Goal: Task Accomplishment & Management: Manage account settings

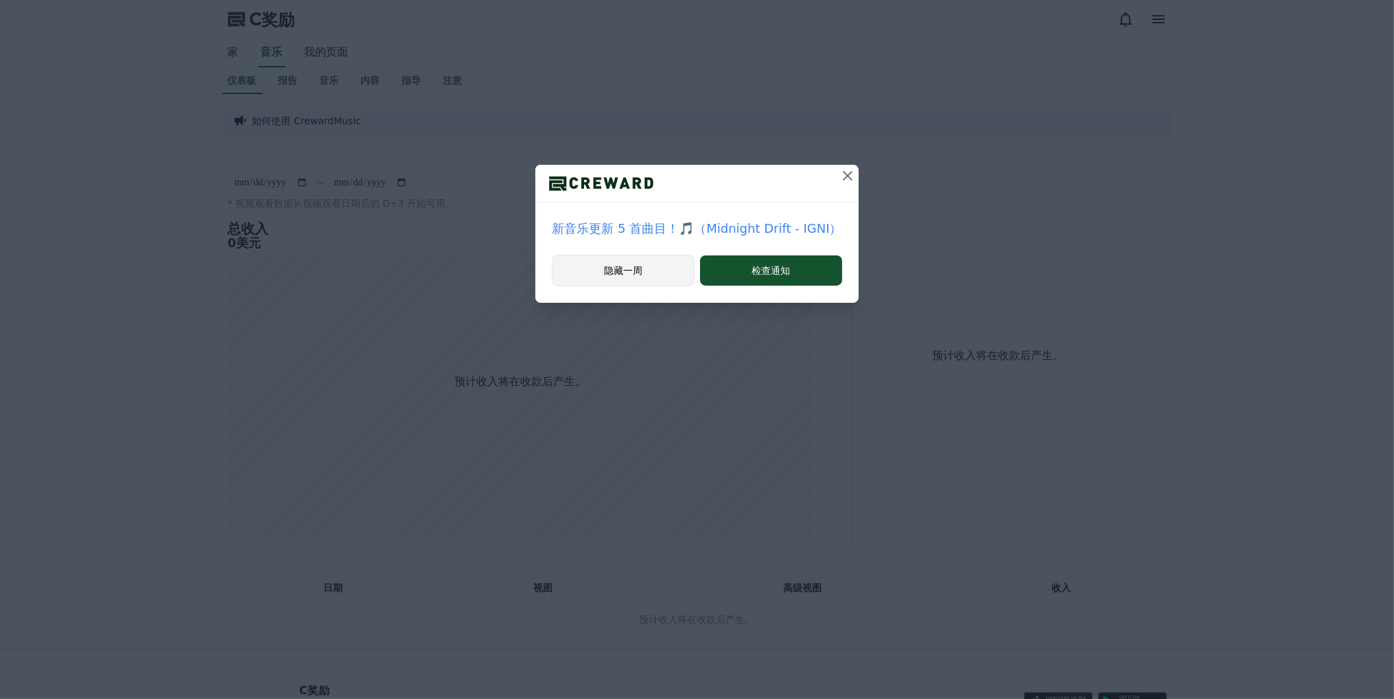
click at [607, 270] on font "隐藏一周" at bounding box center [623, 270] width 38 height 11
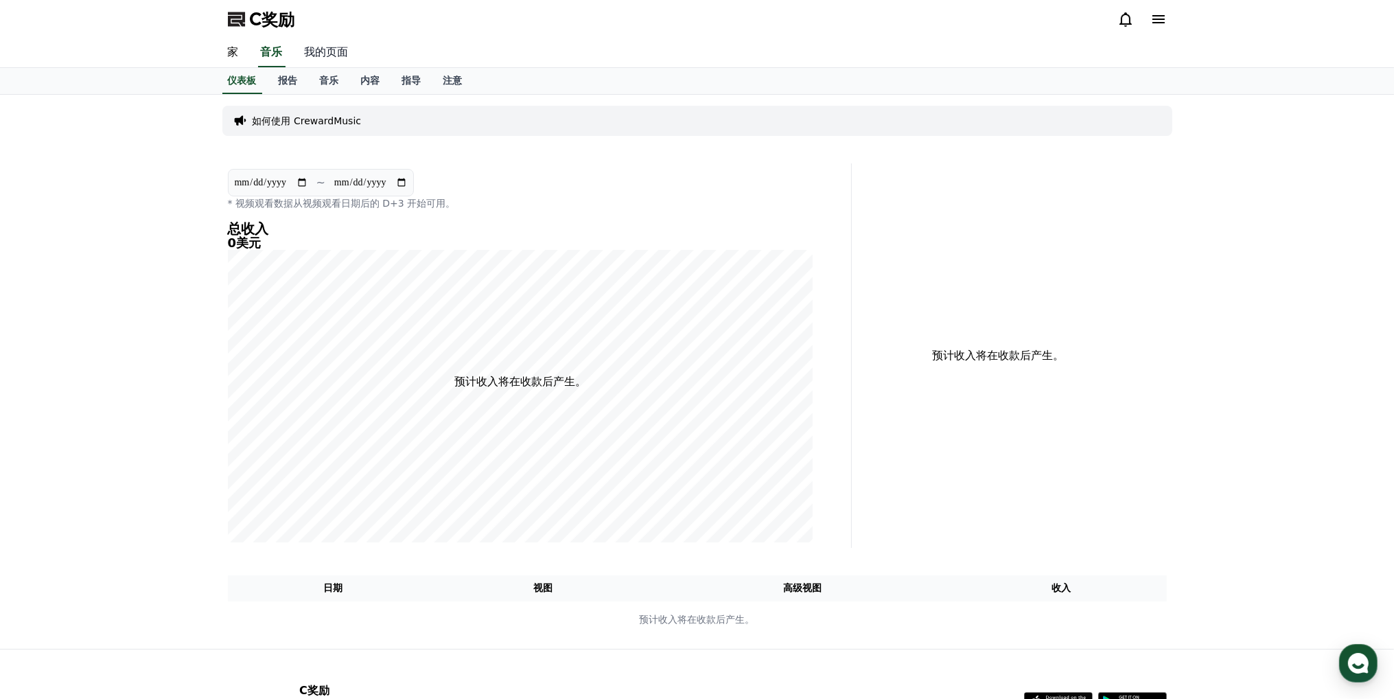
click at [331, 47] on font "我的页面" at bounding box center [327, 51] width 44 height 13
select select "**********"
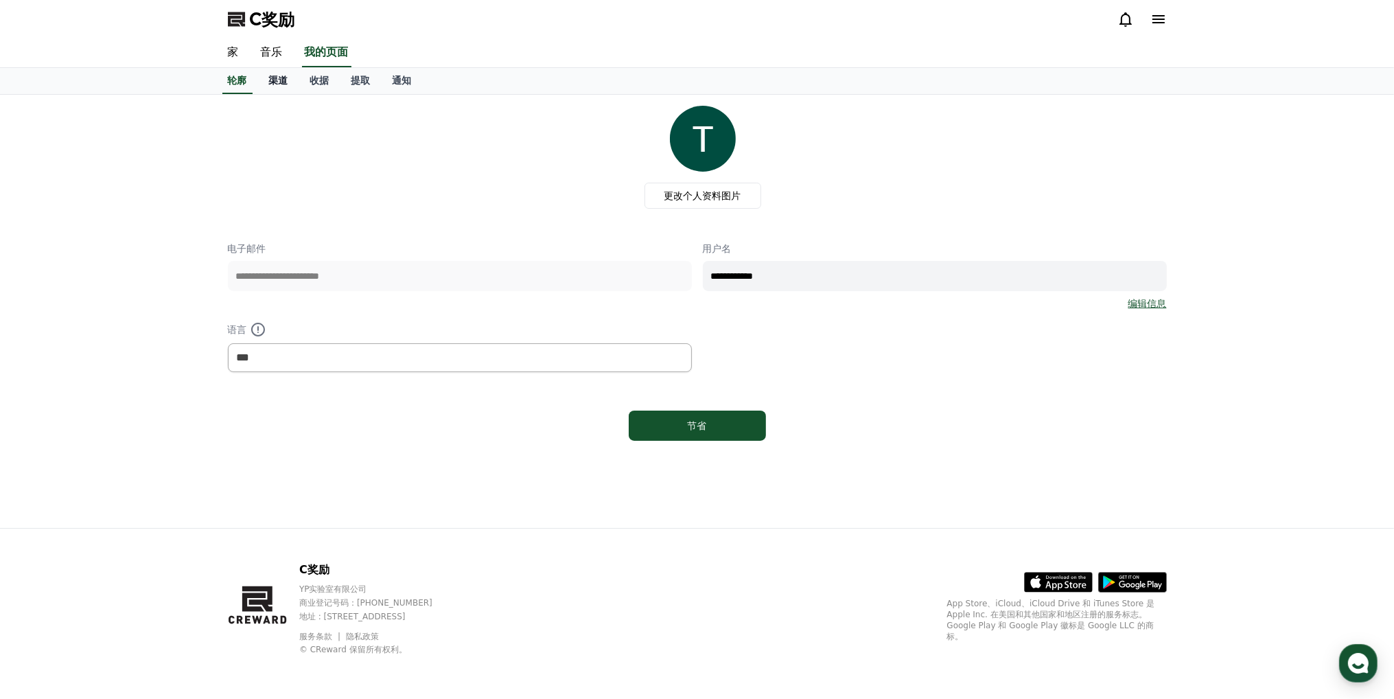
click at [279, 80] on font "渠道" at bounding box center [278, 80] width 19 height 11
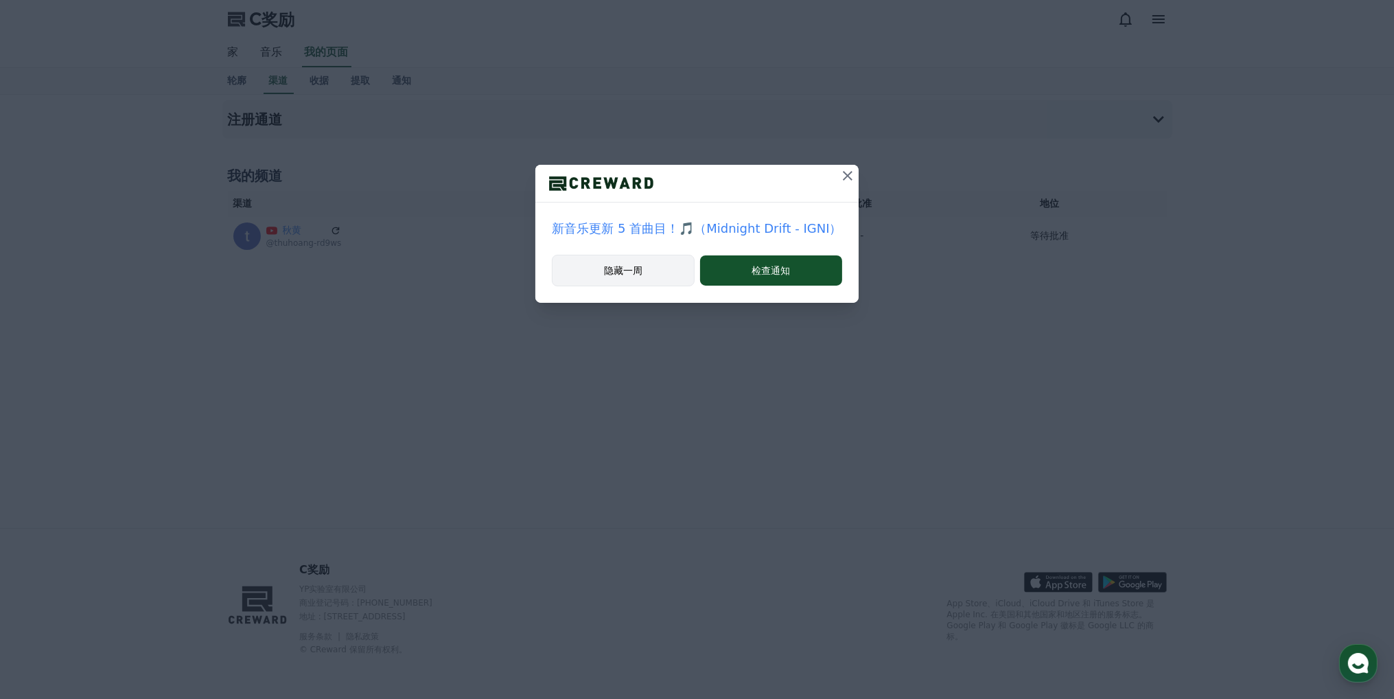
click at [640, 276] on button "隐藏一周" at bounding box center [623, 271] width 143 height 32
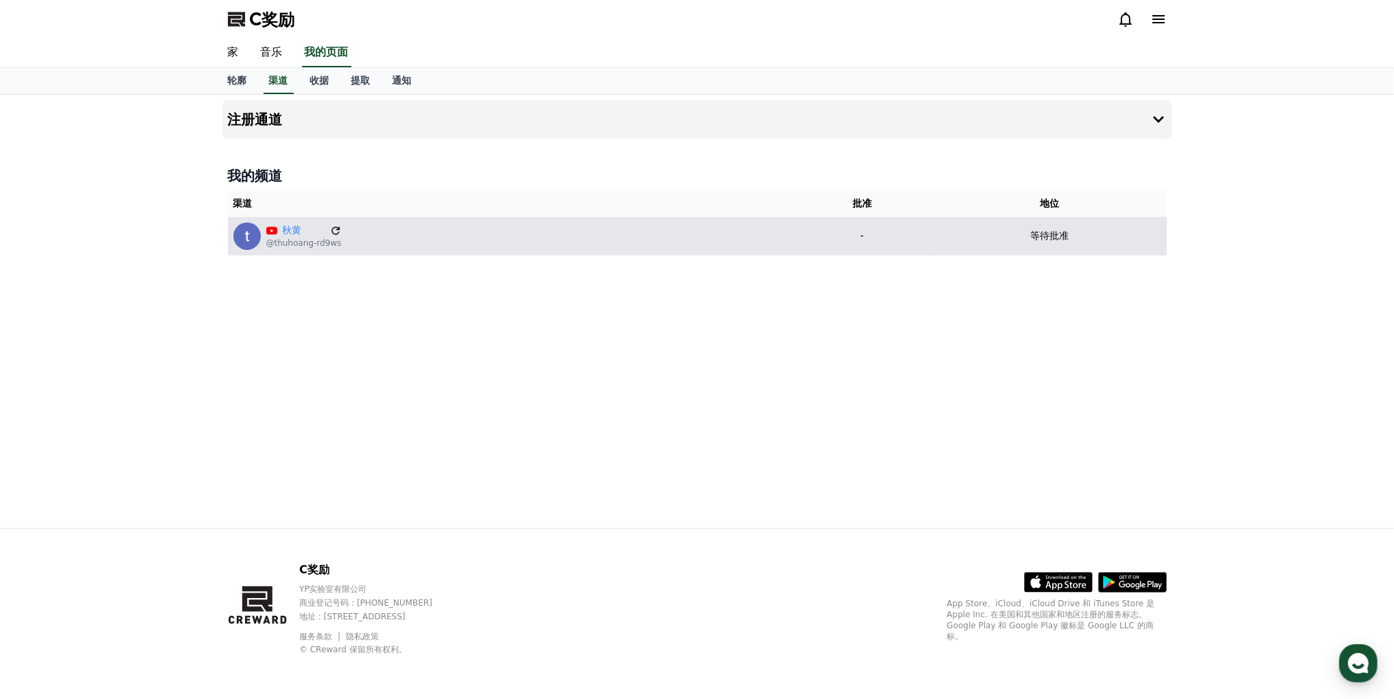
click at [336, 234] on icon at bounding box center [335, 230] width 8 height 8
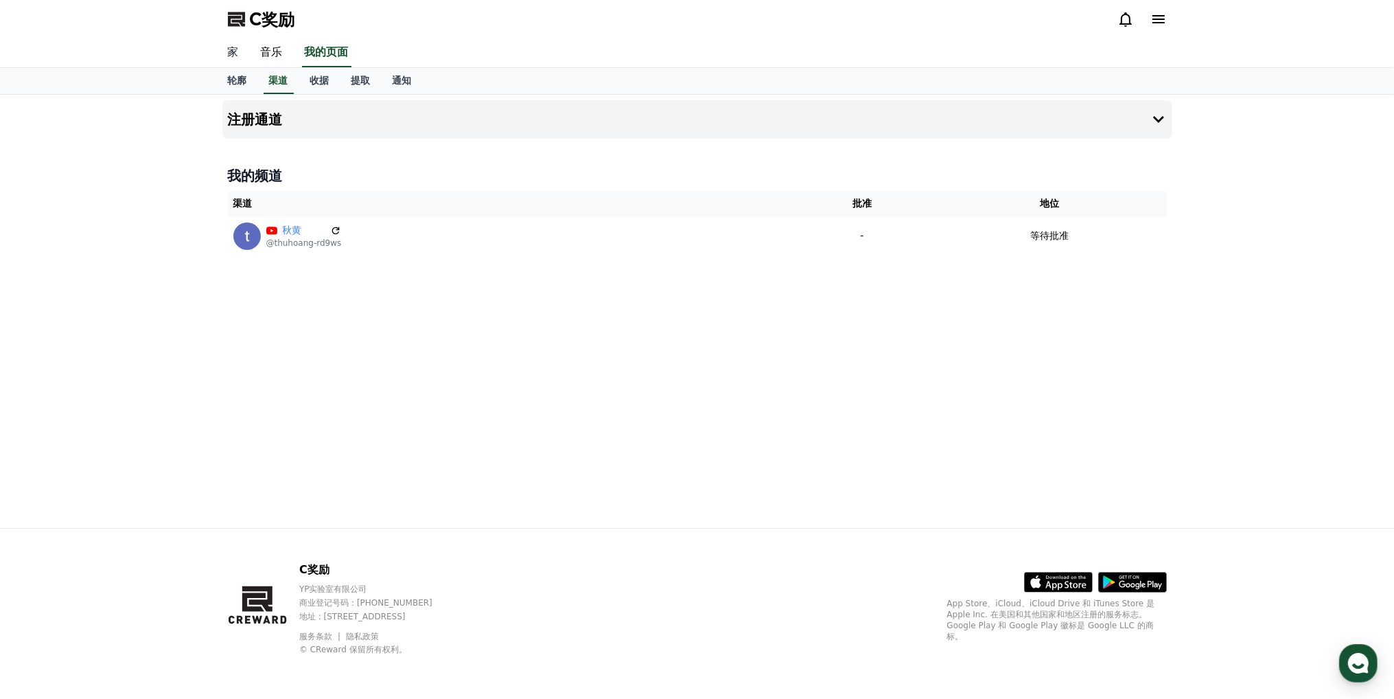
click at [235, 50] on font "家" at bounding box center [233, 51] width 11 height 13
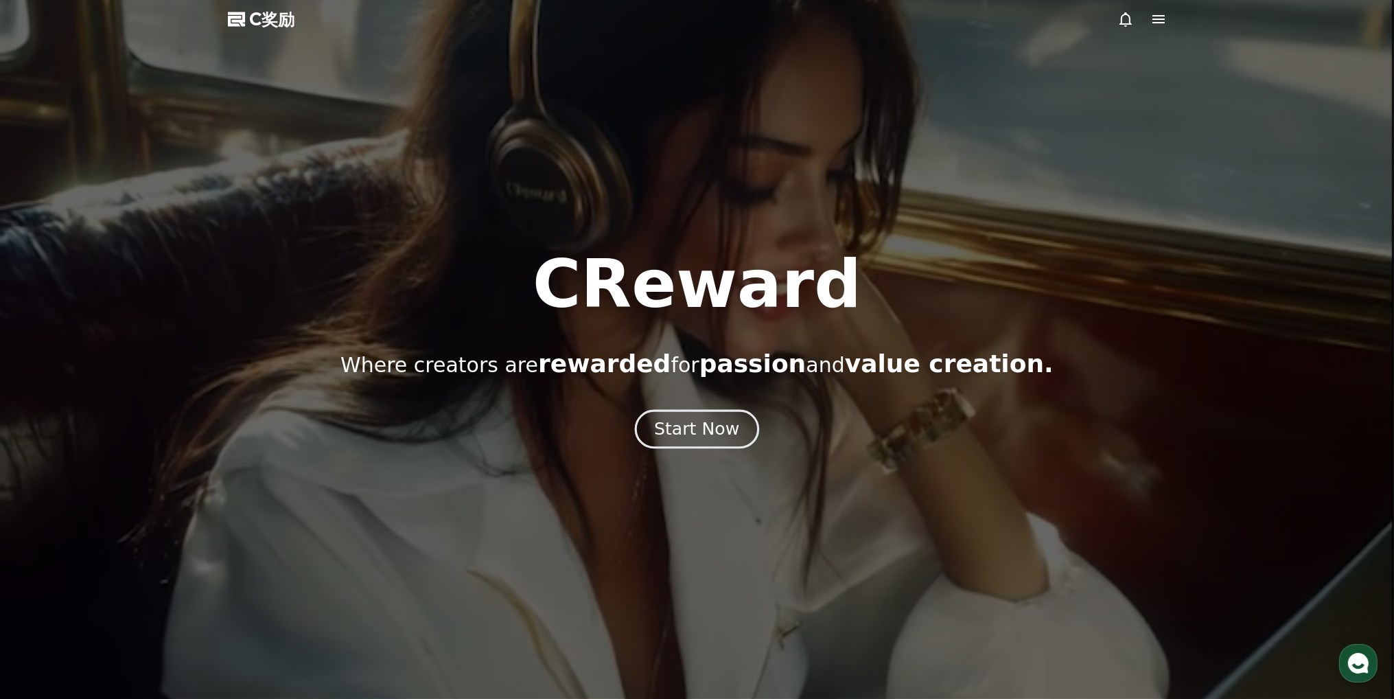
click at [710, 431] on div "Start Now" at bounding box center [696, 428] width 85 height 23
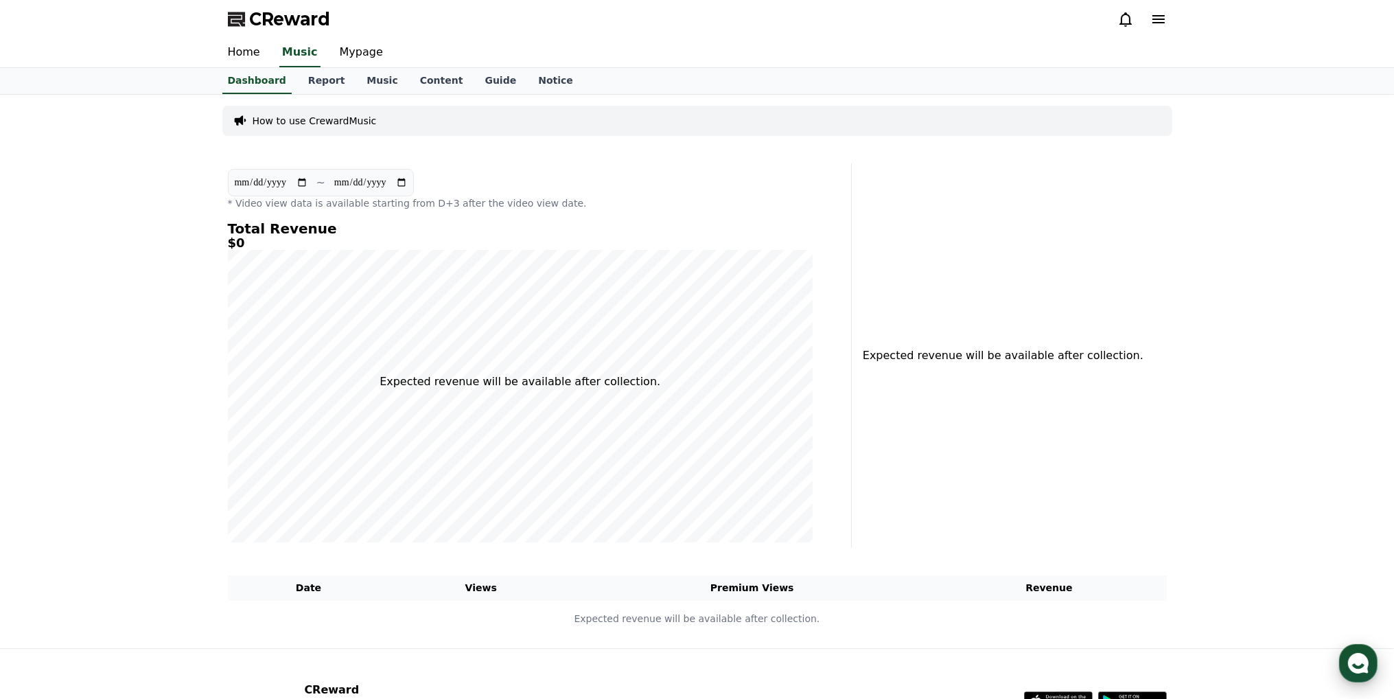
click at [1367, 662] on use "button" at bounding box center [1358, 663] width 21 height 21
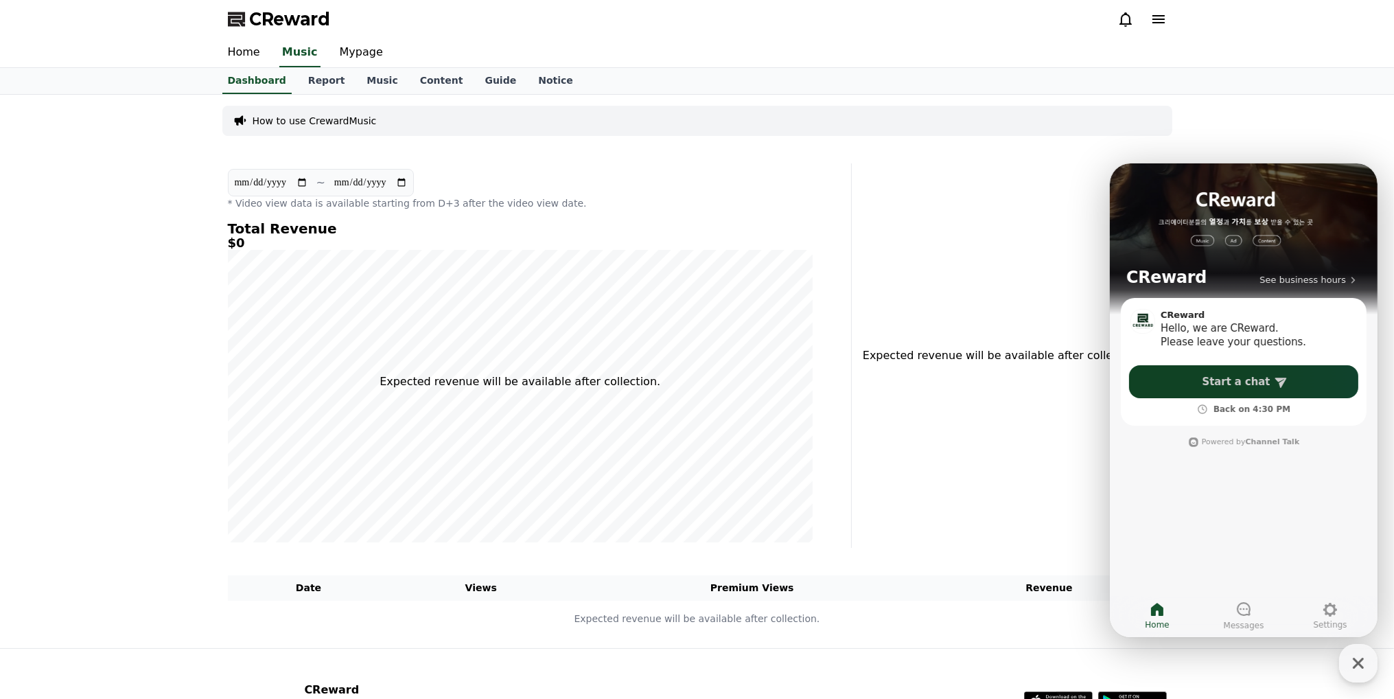
click at [1246, 382] on span "Start a chat" at bounding box center [1236, 381] width 68 height 14
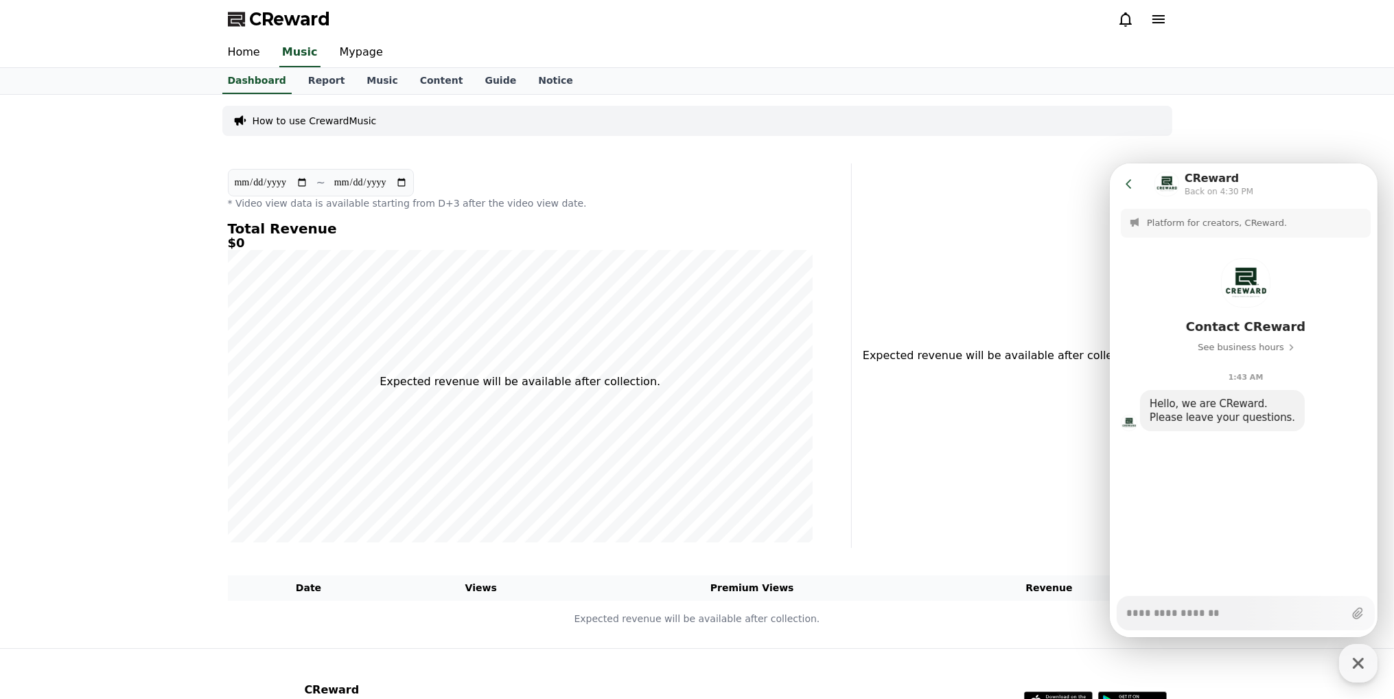
click at [1178, 607] on textarea "Messenger Input Textarea" at bounding box center [1235, 607] width 218 height 23
click at [1185, 609] on textarea "Messenger Input Textarea" at bounding box center [1235, 607] width 218 height 23
click at [1198, 614] on textarea "Messenger Input Textarea" at bounding box center [1235, 607] width 218 height 23
paste textarea "**********"
type textarea "*"
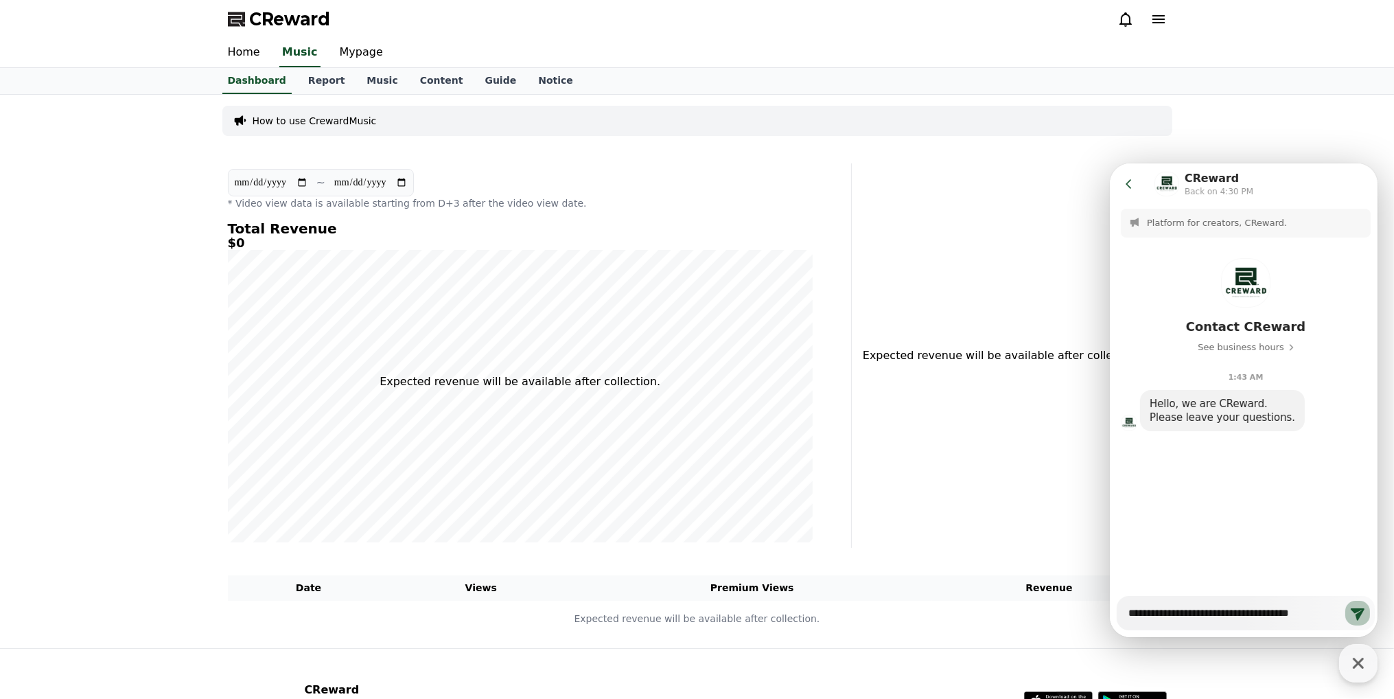
type textarea "**********"
click at [1351, 614] on icon at bounding box center [1357, 612] width 16 height 16
type textarea "*"
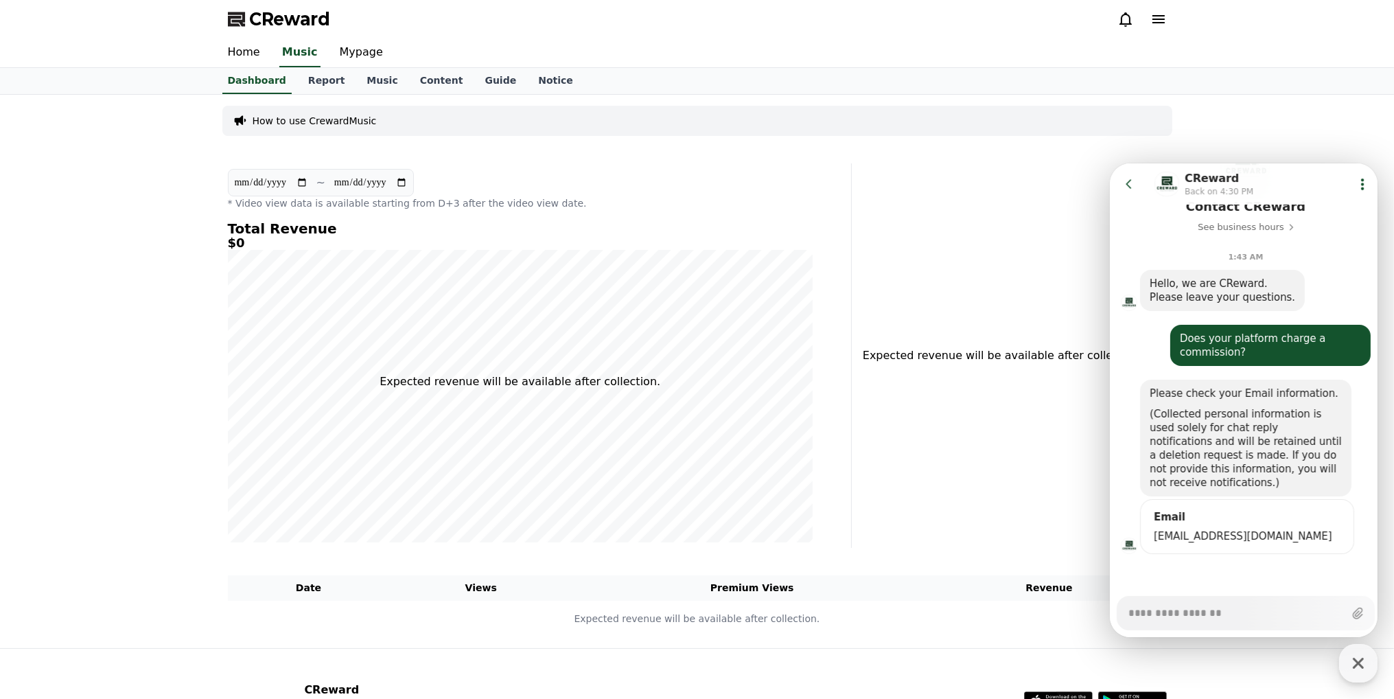
scroll to position [121, 0]
click at [1161, 616] on textarea "Messenger Input Textarea" at bounding box center [1235, 607] width 214 height 23
click at [1168, 610] on textarea "Messenger Input Textarea" at bounding box center [1235, 607] width 214 height 23
paste textarea "**********"
type textarea "*"
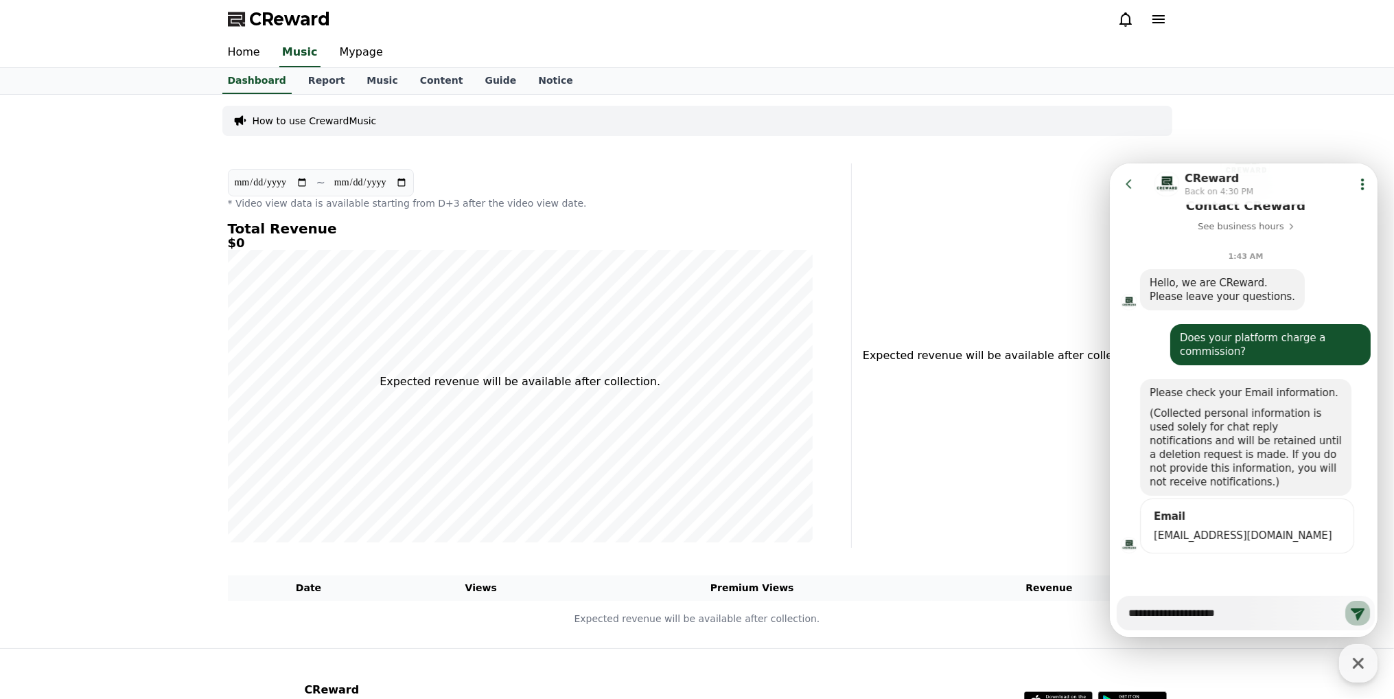
type textarea "**********"
click at [1351, 617] on icon at bounding box center [1357, 612] width 16 height 16
type textarea "*"
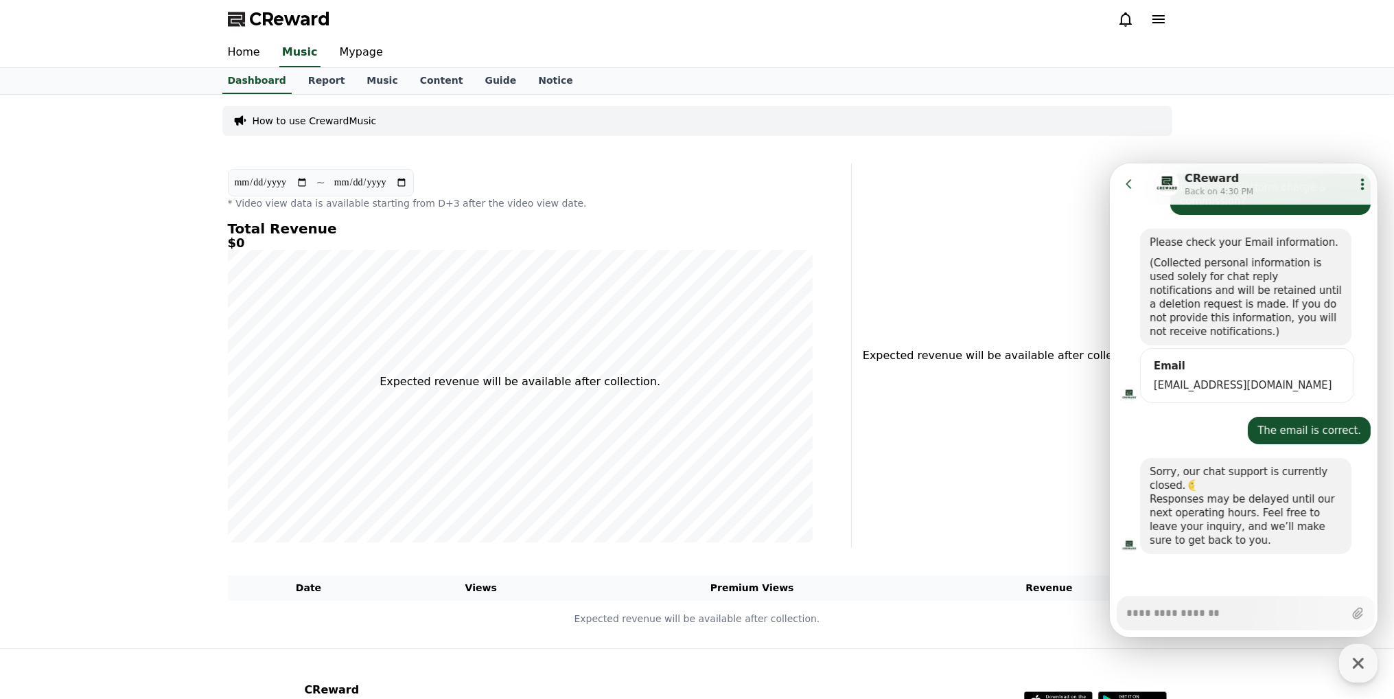
scroll to position [272, 0]
type textarea "*"
click at [1025, 173] on div "Expected revenue will be available after collection." at bounding box center [1015, 355] width 316 height 384
click at [1133, 183] on icon at bounding box center [1128, 183] width 14 height 14
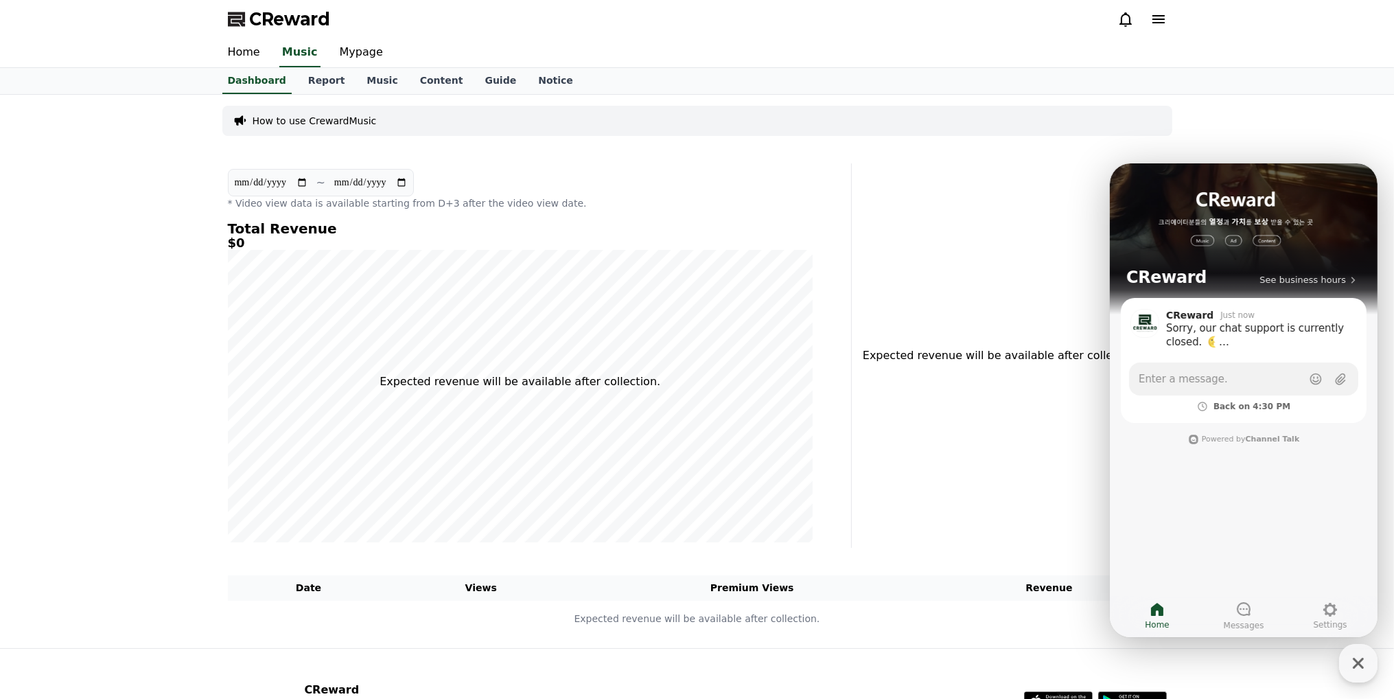
click at [1038, 266] on div "Expected revenue will be available after collection." at bounding box center [1015, 355] width 316 height 384
click at [1193, 145] on div "**********" at bounding box center [697, 371] width 1394 height 553
click at [918, 231] on div "Expected revenue will be available after collection." at bounding box center [1015, 355] width 316 height 384
click at [1182, 381] on span "Enter a message." at bounding box center [1182, 378] width 89 height 14
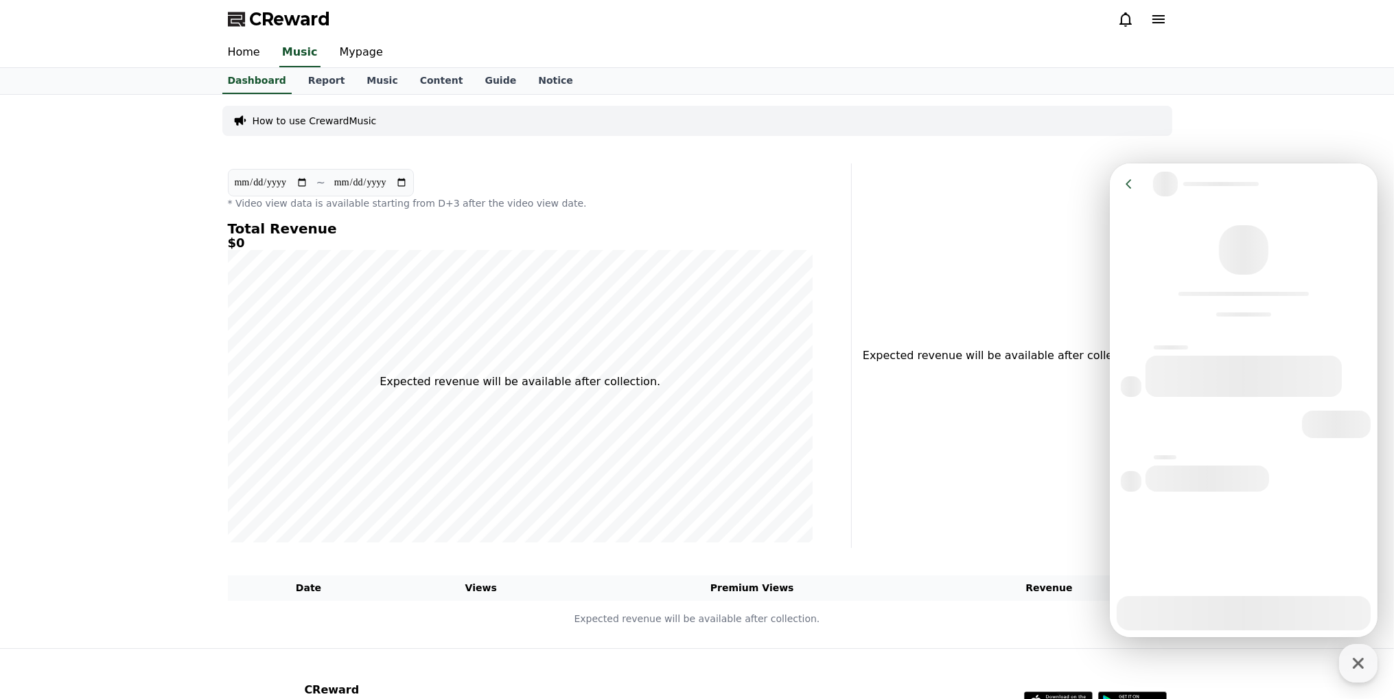
click at [1127, 178] on icon at bounding box center [1128, 183] width 14 height 14
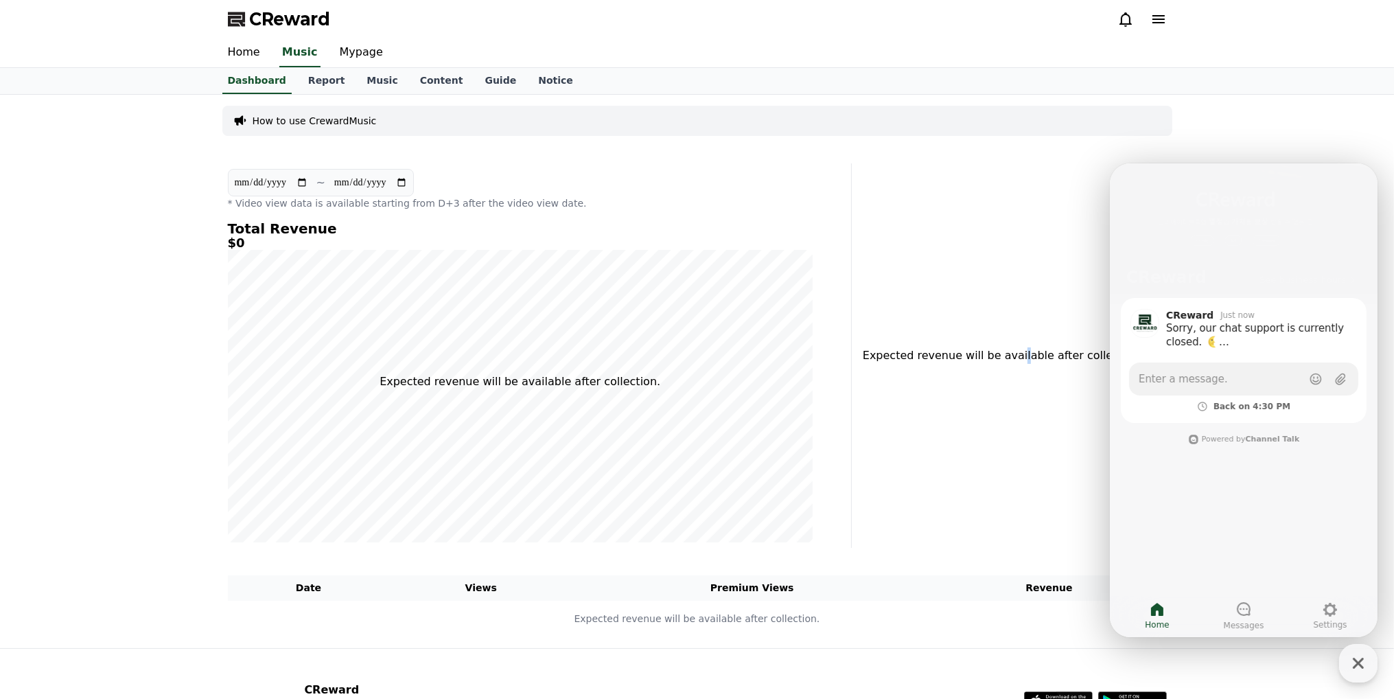
click at [1021, 195] on div "Expected revenue will be available after collection." at bounding box center [1015, 355] width 316 height 384
click at [979, 255] on div "Expected revenue will be available after collection." at bounding box center [1015, 355] width 316 height 384
click at [1029, 454] on div "Expected revenue will be available after collection." at bounding box center [1015, 355] width 316 height 384
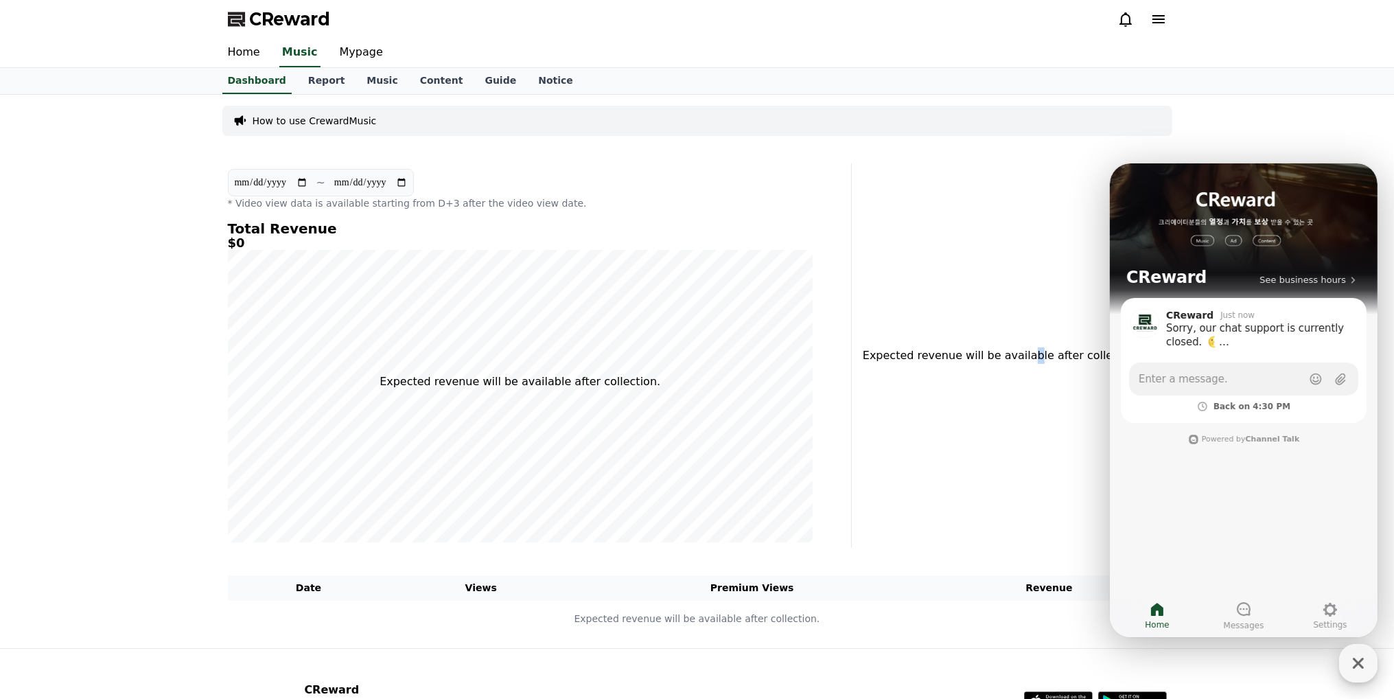
click at [1351, 662] on icon "button" at bounding box center [1358, 663] width 25 height 25
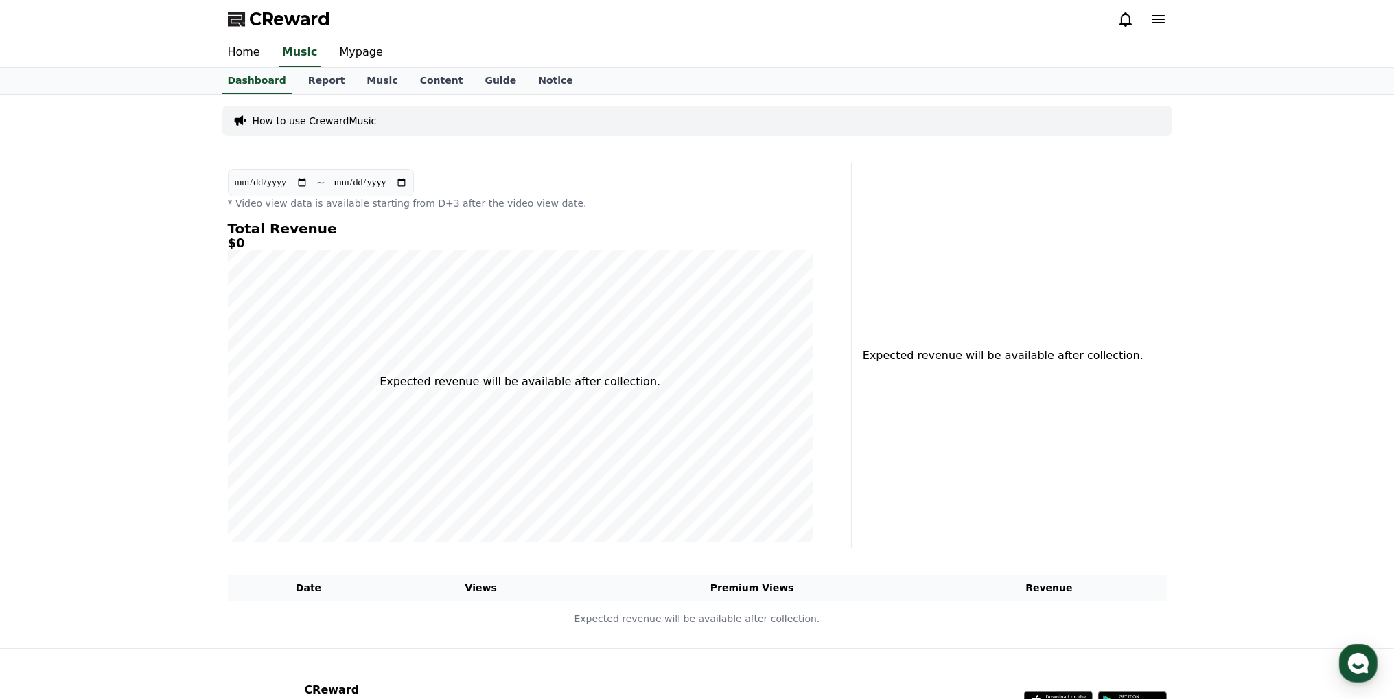
click at [942, 327] on div "Expected revenue will be available after collection." at bounding box center [1015, 355] width 316 height 384
click at [362, 52] on link "Mypage" at bounding box center [361, 52] width 65 height 29
select select "**********"
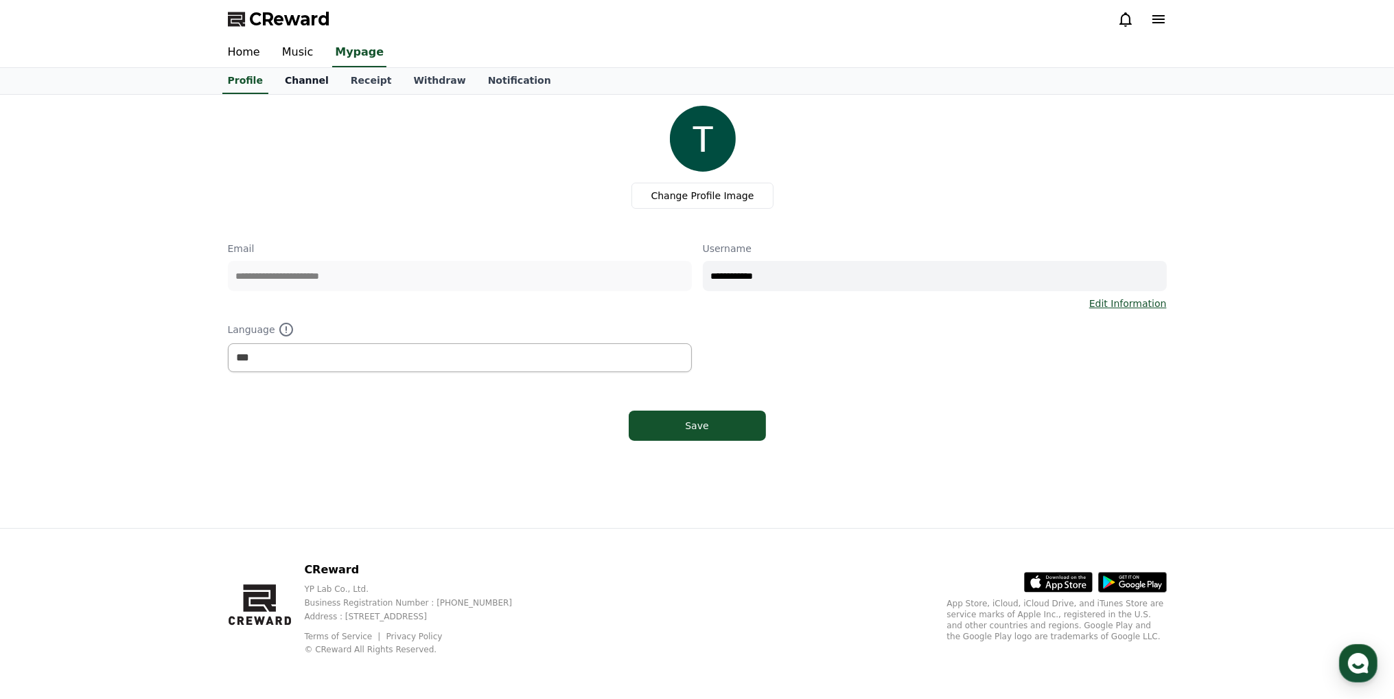
click at [307, 79] on link "Channel" at bounding box center [307, 81] width 66 height 26
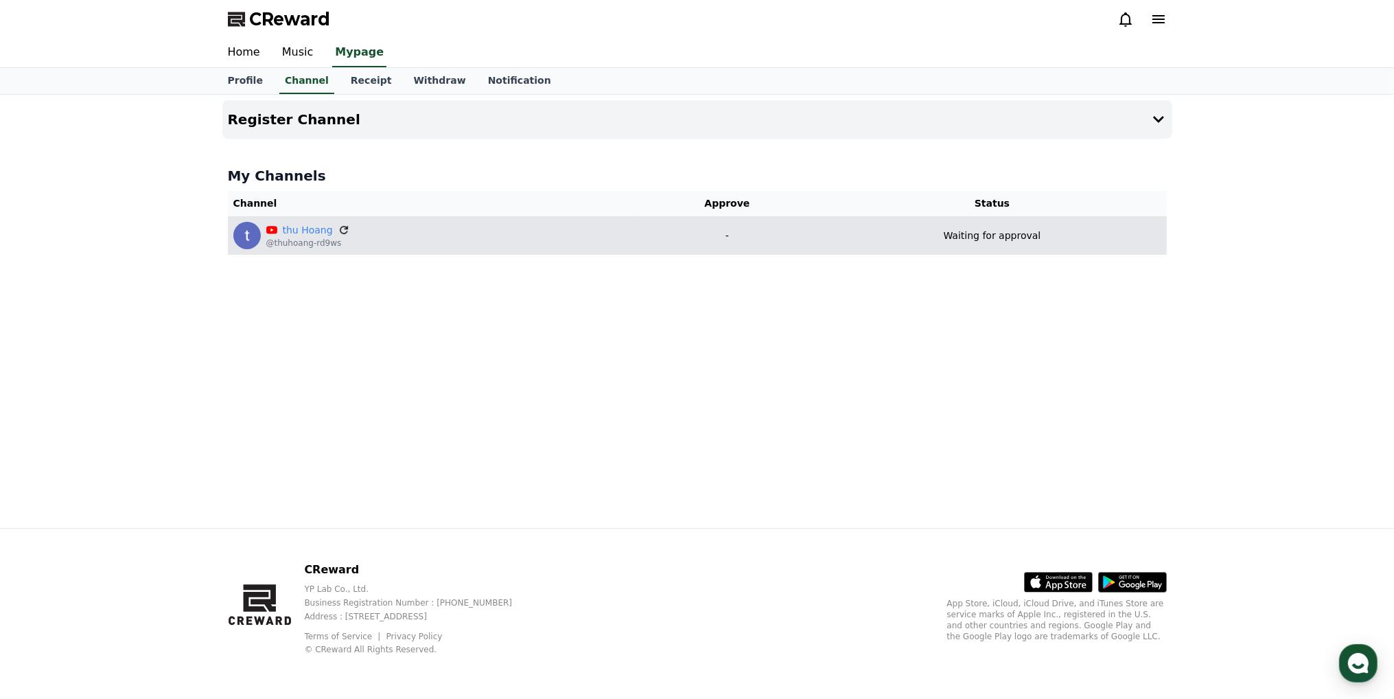
click at [342, 228] on icon at bounding box center [344, 230] width 12 height 12
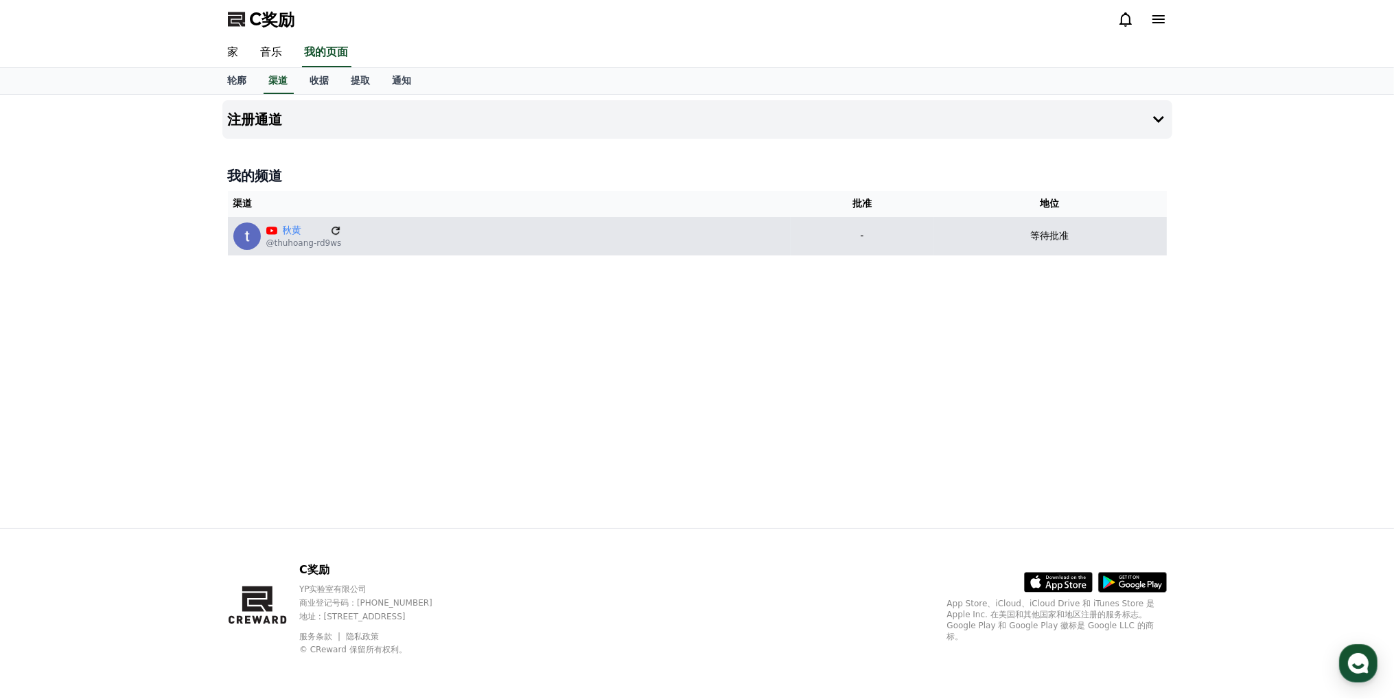
click at [335, 231] on icon at bounding box center [336, 230] width 12 height 12
